Goal: Task Accomplishment & Management: Complete application form

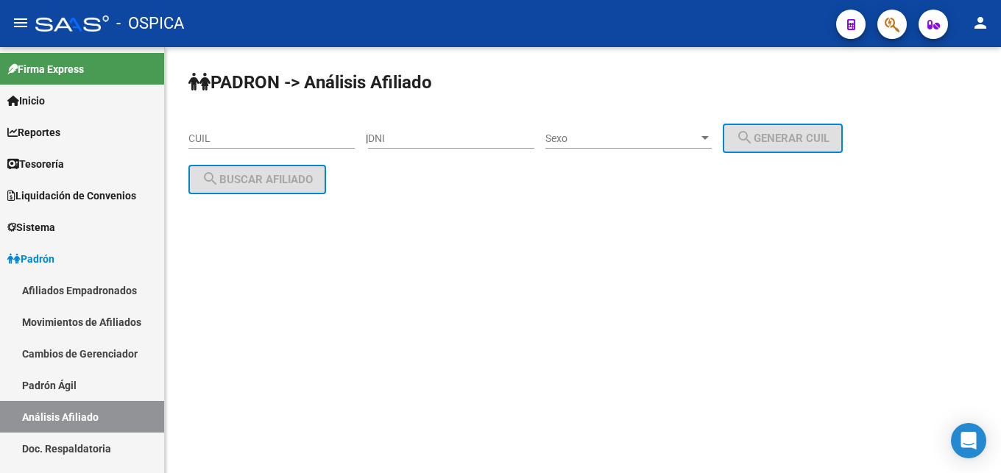
scroll to position [225, 0]
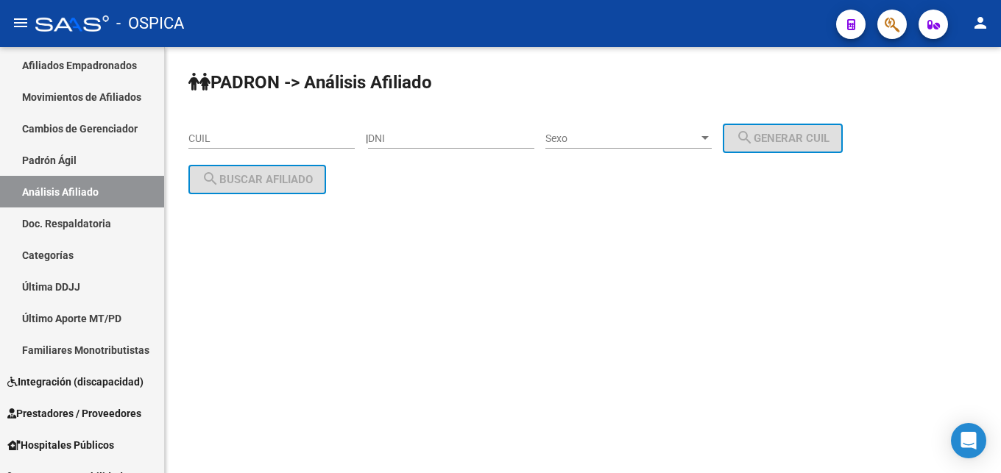
click at [217, 144] on input "CUIL" at bounding box center [271, 138] width 166 height 13
drag, startPoint x: 218, startPoint y: 144, endPoint x: 240, endPoint y: 160, distance: 27.4
paste input "20-38796246-9"
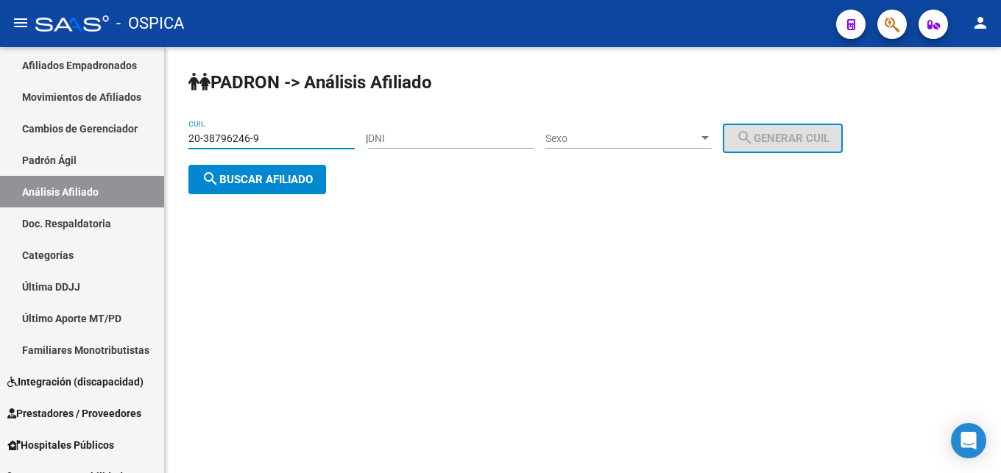
type input "20-38796246-9"
click at [257, 187] on button "search Buscar afiliado" at bounding box center [257, 179] width 138 height 29
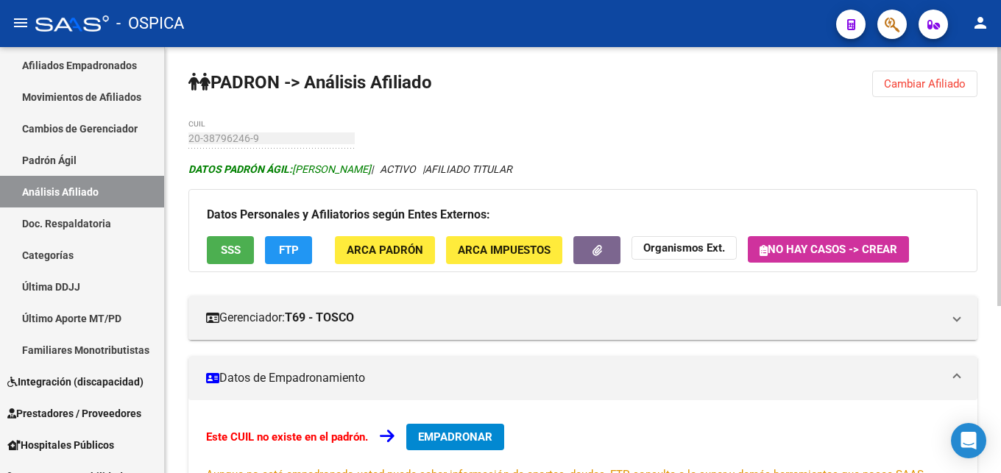
drag, startPoint x: 294, startPoint y: 168, endPoint x: 435, endPoint y: 166, distance: 140.6
click at [371, 167] on span "DATOS [PERSON_NAME]: [PERSON_NAME]" at bounding box center [279, 169] width 183 height 12
copy span "[PERSON_NAME]"
click at [467, 433] on span "EMPADRONAR" at bounding box center [455, 437] width 74 height 13
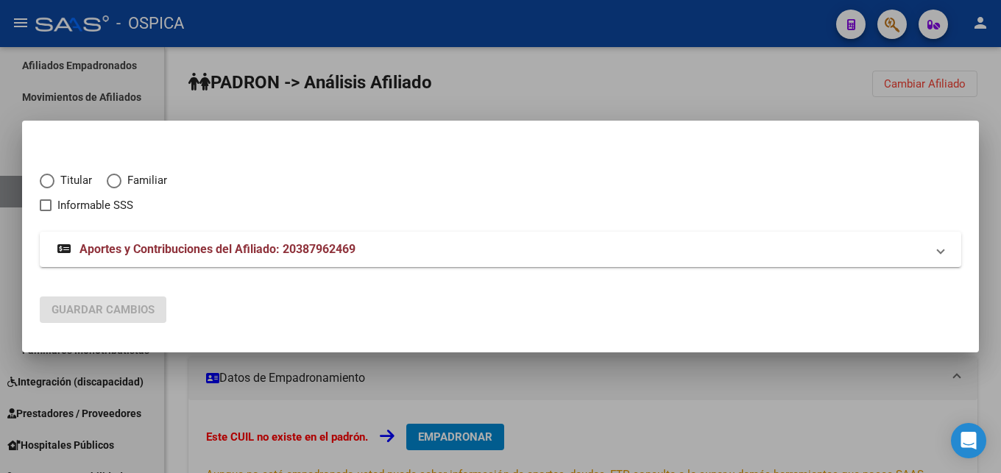
click at [53, 178] on span "Elija una opción" at bounding box center [47, 181] width 15 height 15
click at [53, 178] on input "Titular" at bounding box center [47, 181] width 15 height 15
radio input "true"
checkbox input "true"
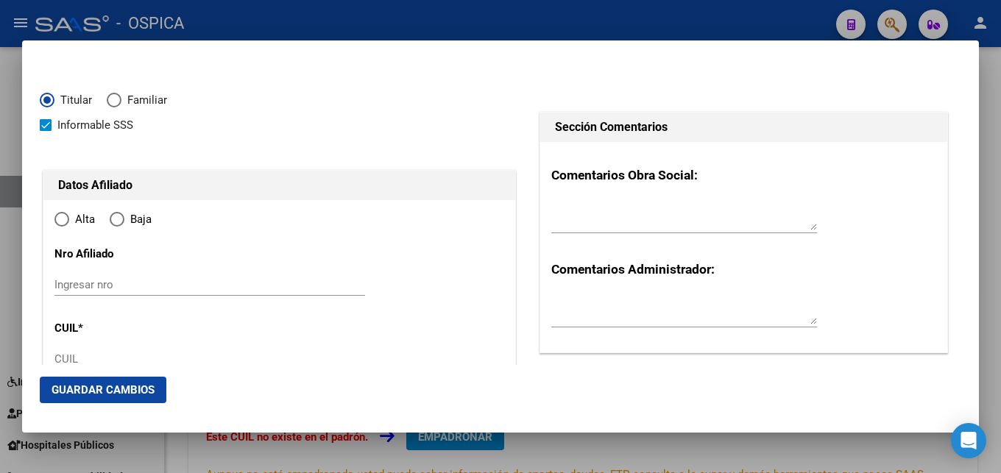
radio input "true"
type input "20-38796246-9"
type input "38796246"
type input "[DATE]"
type input "8201"
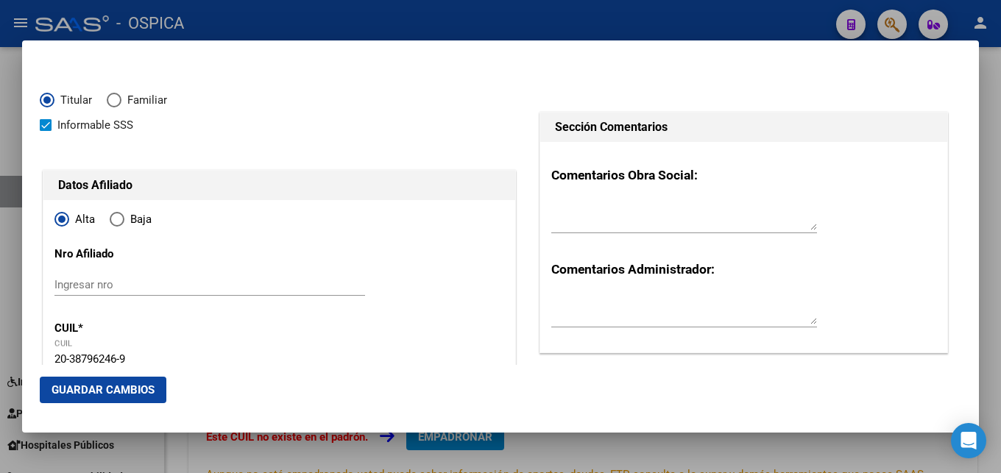
type input "[PERSON_NAME]"
type input "[DATE][PERSON_NAME]"
type input "TRENEL"
type input "166"
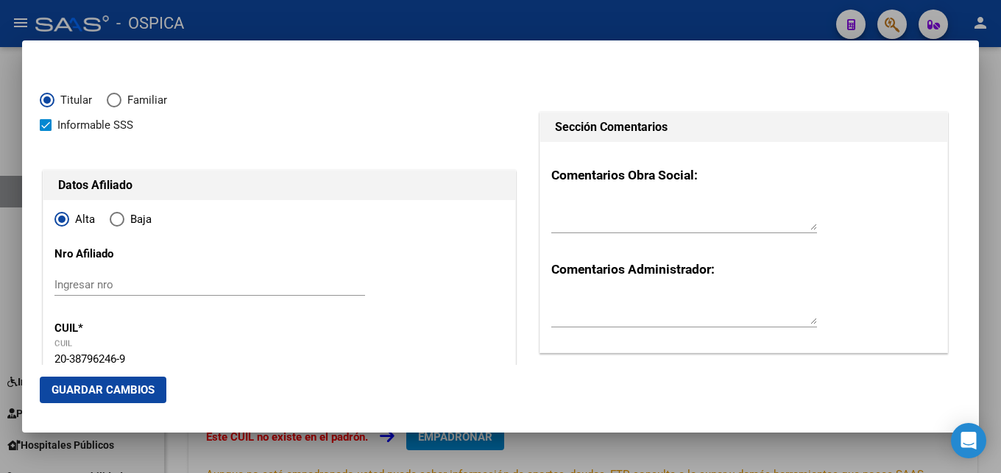
type input "[DATE][PERSON_NAME]"
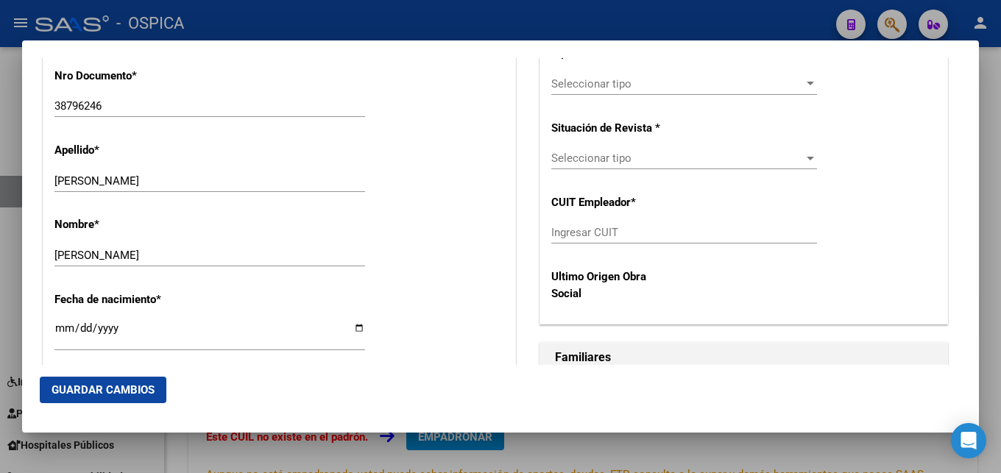
scroll to position [636, 0]
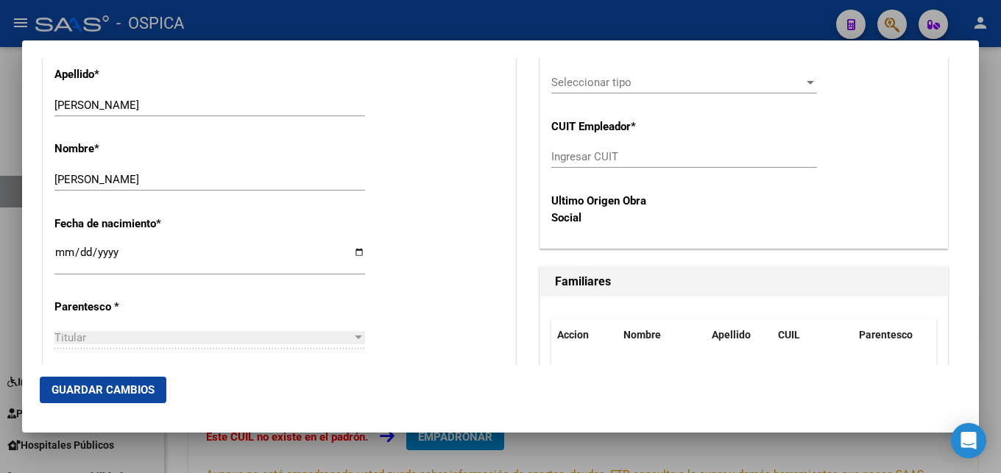
click at [633, 15] on div at bounding box center [500, 236] width 1001 height 473
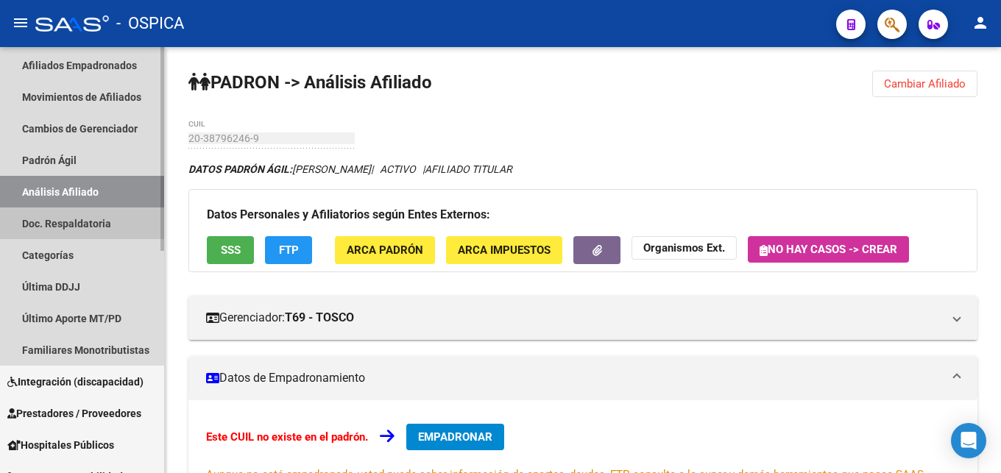
click at [70, 219] on link "Doc. Respaldatoria" at bounding box center [82, 224] width 164 height 32
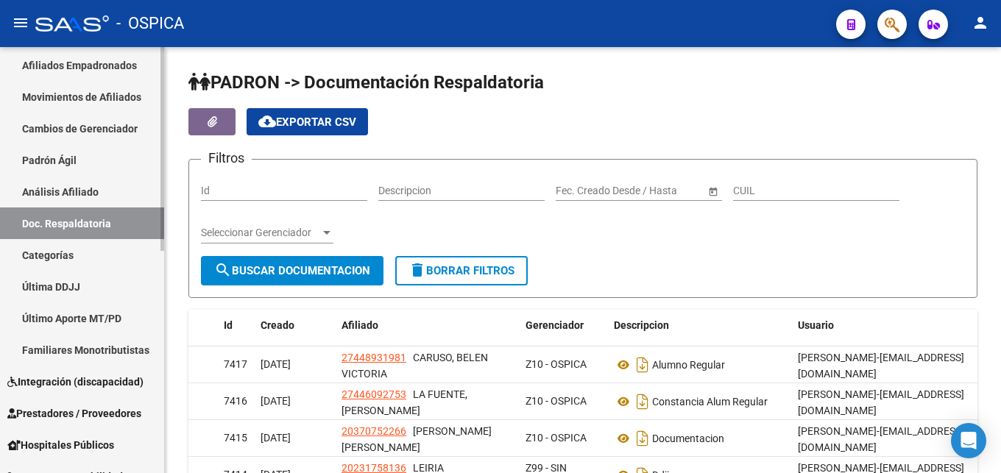
click at [71, 188] on link "Análisis Afiliado" at bounding box center [82, 192] width 164 height 32
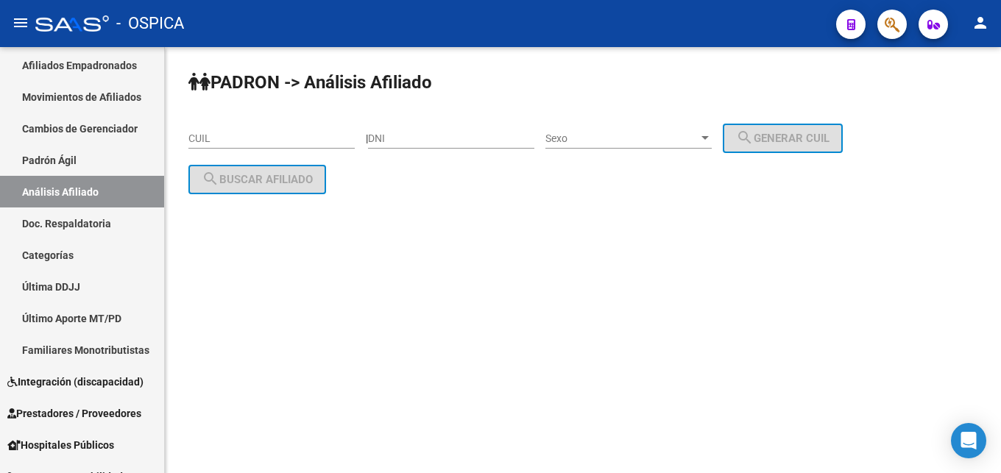
click at [198, 137] on input "CUIL" at bounding box center [271, 138] width 166 height 13
paste input "20-38296598-2"
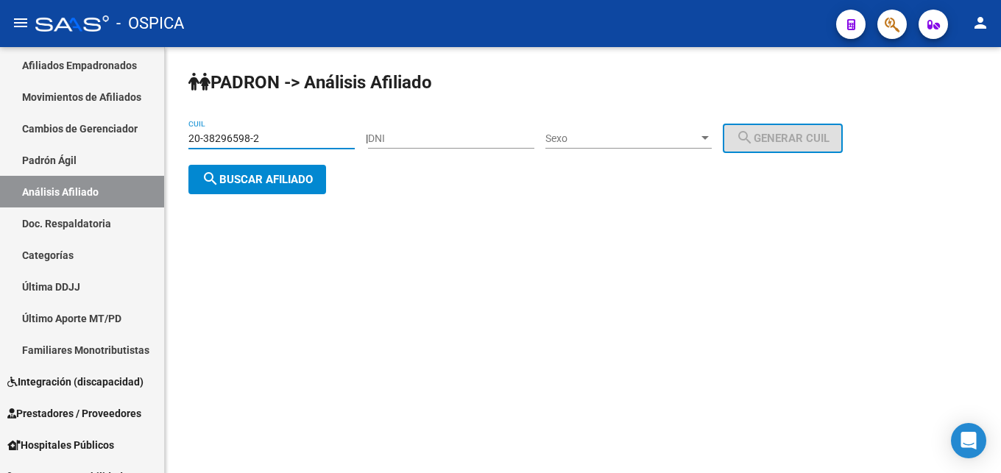
type input "20-38296598-2"
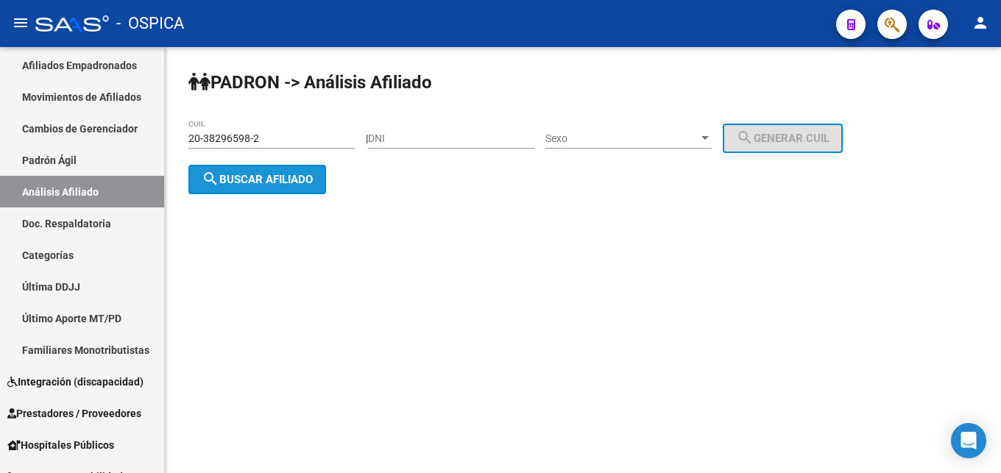
click at [253, 173] on span "search Buscar afiliado" at bounding box center [257, 179] width 111 height 13
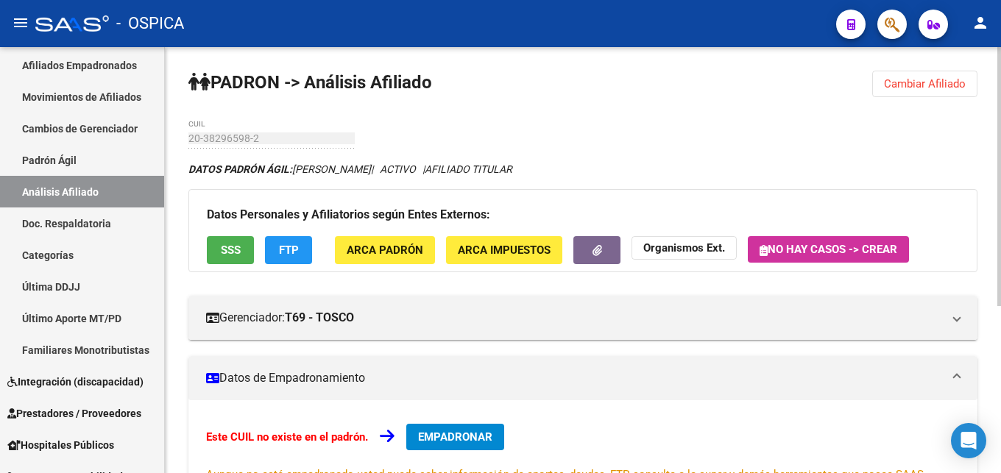
drag, startPoint x: 295, startPoint y: 168, endPoint x: 356, endPoint y: 172, distance: 61.2
click at [356, 172] on icon "DATOS PADRÓN ÁGIL: [PERSON_NAME] | ACTIVO | AFILIADO TITULAR" at bounding box center [350, 169] width 324 height 12
copy icon "[PERSON_NAME]"
click at [439, 439] on span "EMPADRONAR" at bounding box center [455, 437] width 74 height 13
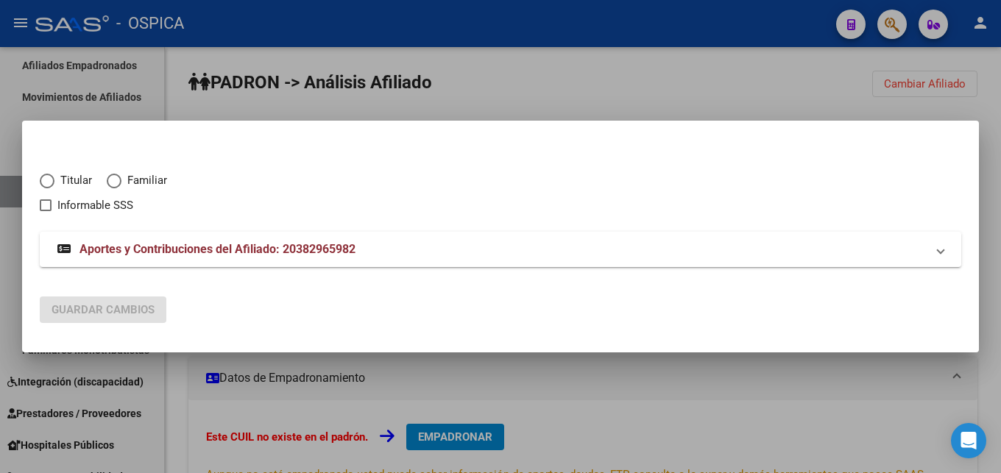
click at [49, 181] on span "Elija una opción" at bounding box center [47, 181] width 15 height 15
click at [49, 181] on input "Titular" at bounding box center [47, 181] width 15 height 15
radio input "true"
checkbox input "true"
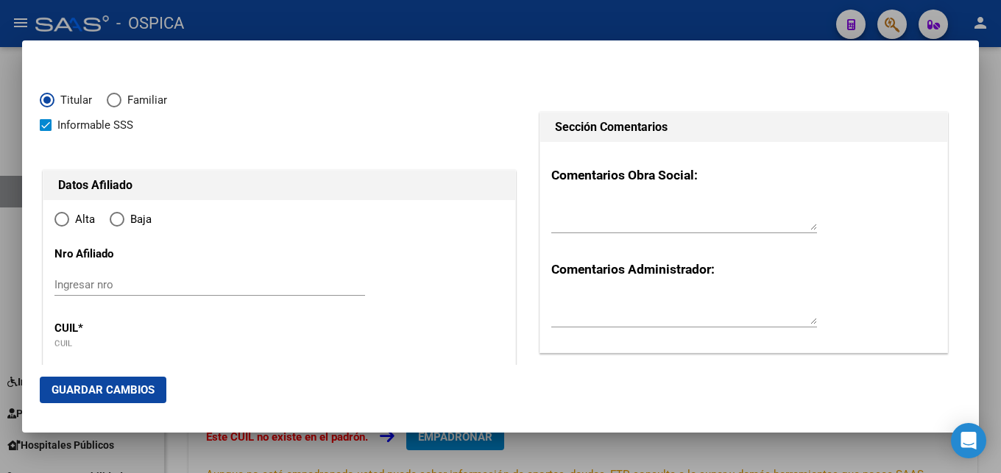
type input "20-38296598-2"
radio input "true"
type input "38296598"
type input "[PERSON_NAME]"
type input "[DATE]"
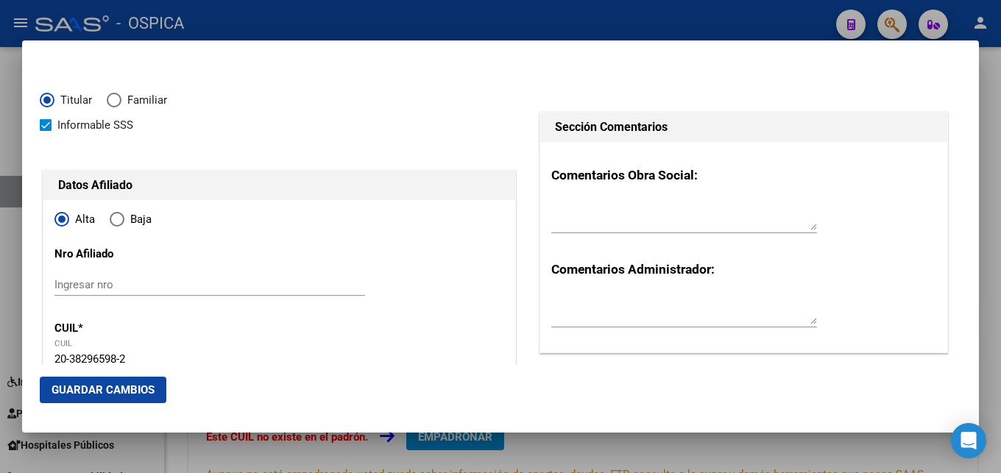
type input "LA HUMADA"
type input "6323"
type input "PARAJE CHOS MALAL"
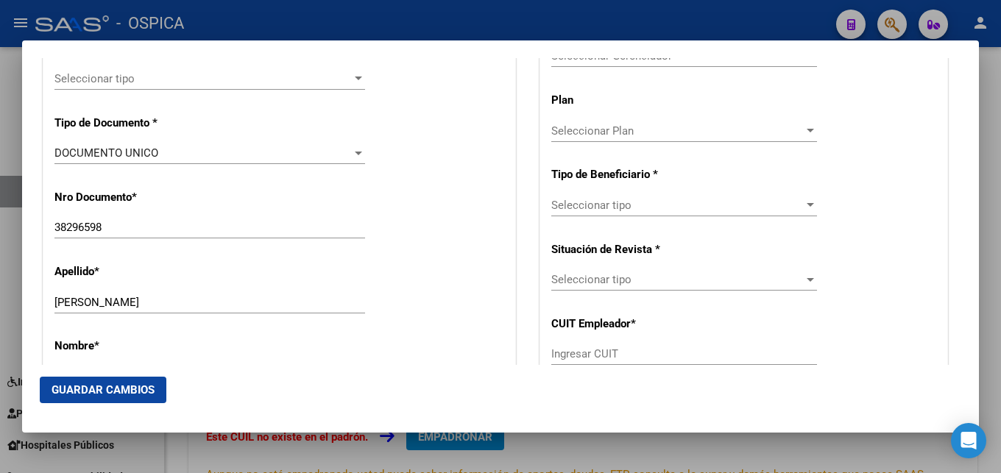
scroll to position [556, 0]
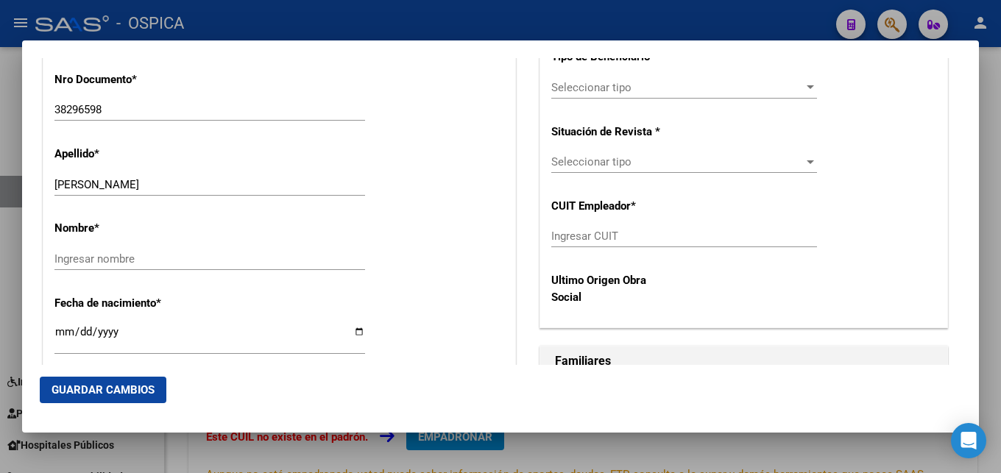
click at [508, 5] on div at bounding box center [500, 236] width 1001 height 473
